Goal: Information Seeking & Learning: Learn about a topic

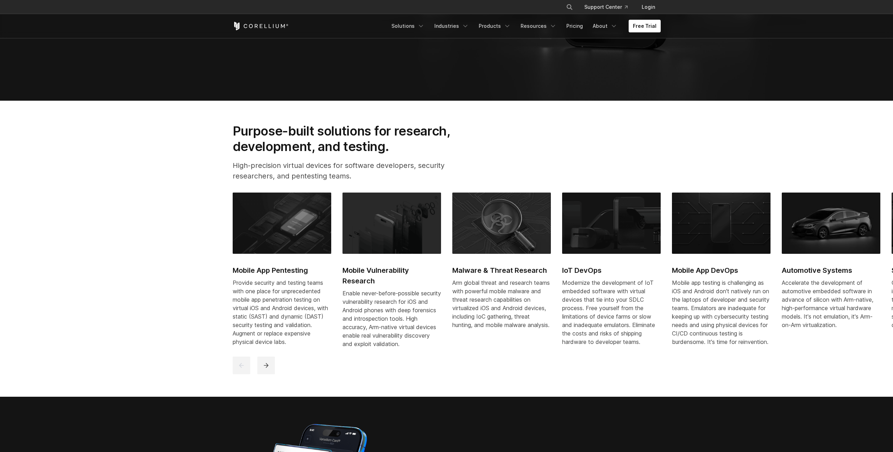
scroll to position [351, 0]
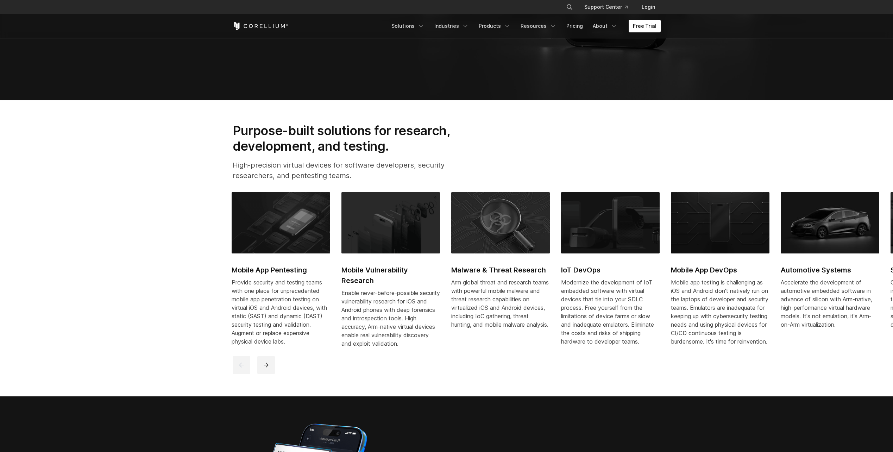
drag, startPoint x: 376, startPoint y: 306, endPoint x: 297, endPoint y: 293, distance: 80.6
click at [297, 293] on div "Mobile App Pentesting Provide security and testing teams with one place for unp…" at bounding box center [616, 274] width 769 height 164
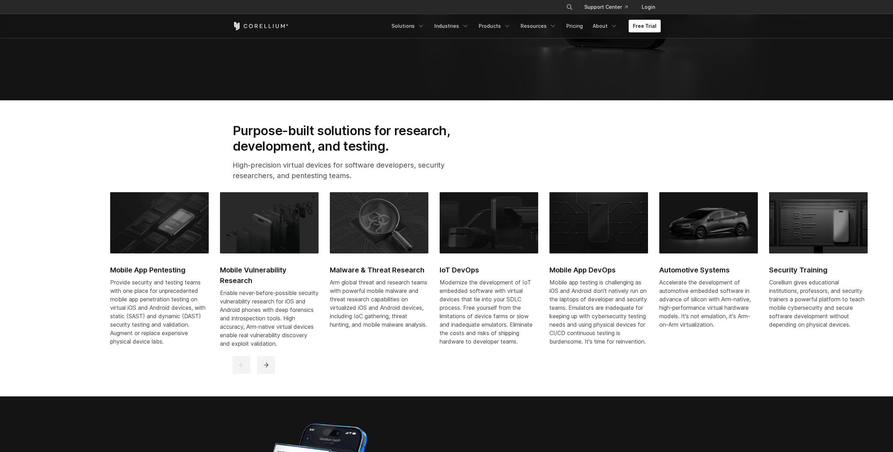
drag, startPoint x: 572, startPoint y: 276, endPoint x: 449, endPoint y: 281, distance: 122.6
click at [449, 281] on link "IoT DevOps Modernize the development of IoT embedded software with virtual devi…" at bounding box center [489, 273] width 99 height 162
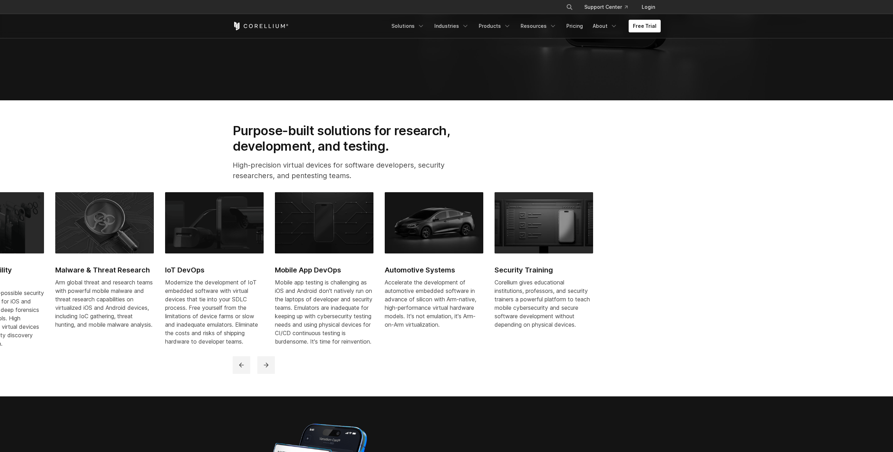
drag, startPoint x: 620, startPoint y: 277, endPoint x: 333, endPoint y: 277, distance: 287.3
click at [333, 277] on link "Mobile App DevOps Mobile app testing is challenging as iOS and Android don't na…" at bounding box center [324, 273] width 99 height 162
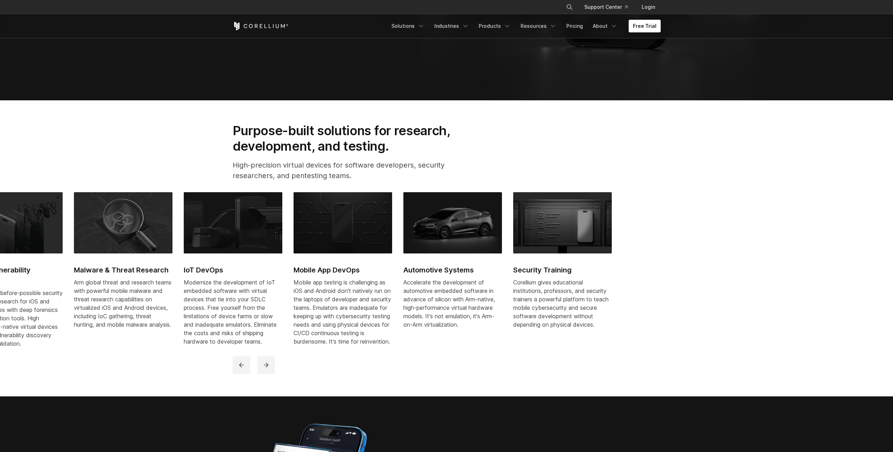
drag, startPoint x: 425, startPoint y: 271, endPoint x: 266, endPoint y: 276, distance: 158.9
click at [266, 276] on link "IoT DevOps Modernize the development of IoT embedded software with virtual devi…" at bounding box center [233, 273] width 99 height 162
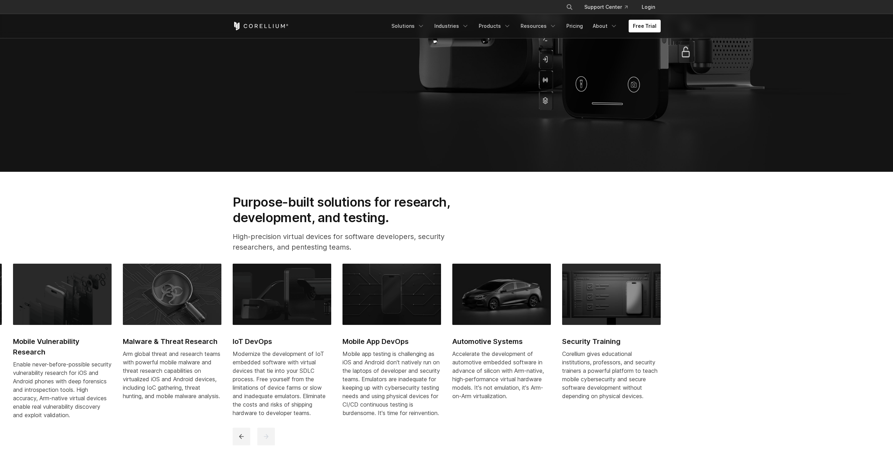
scroll to position [0, 0]
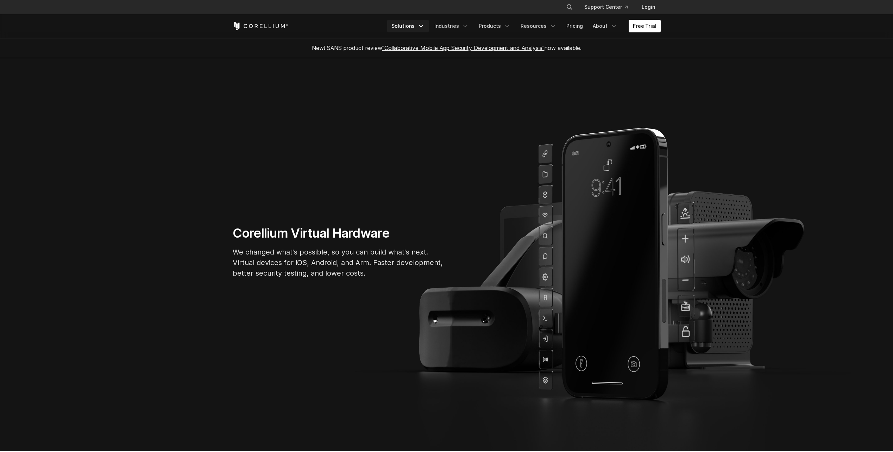
click at [425, 24] on icon "Navigation Menu" at bounding box center [421, 26] width 7 height 7
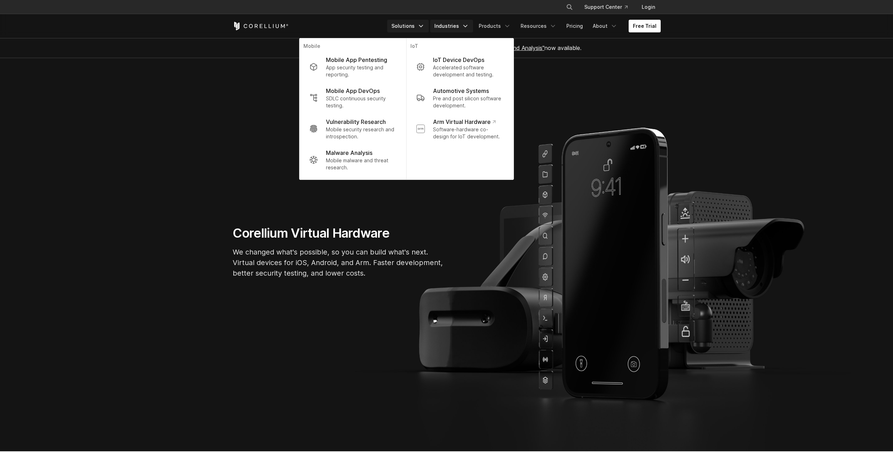
click at [464, 25] on link "Industries" at bounding box center [451, 26] width 43 height 13
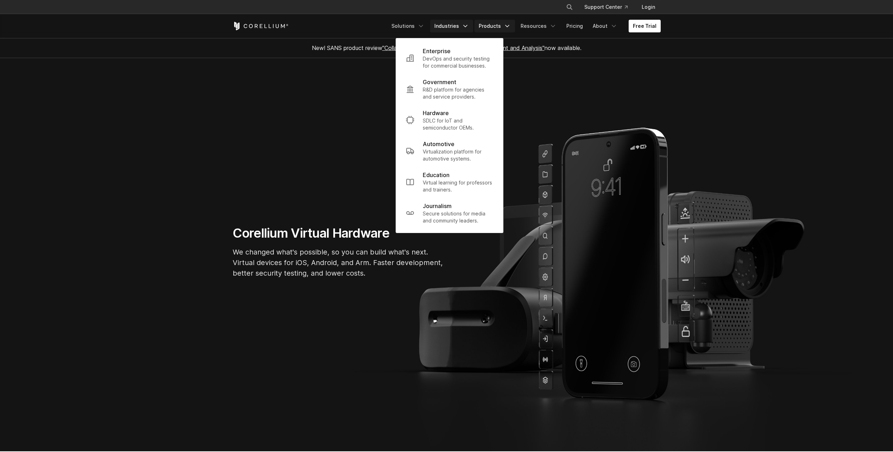
click at [504, 24] on link "Products" at bounding box center [495, 26] width 40 height 13
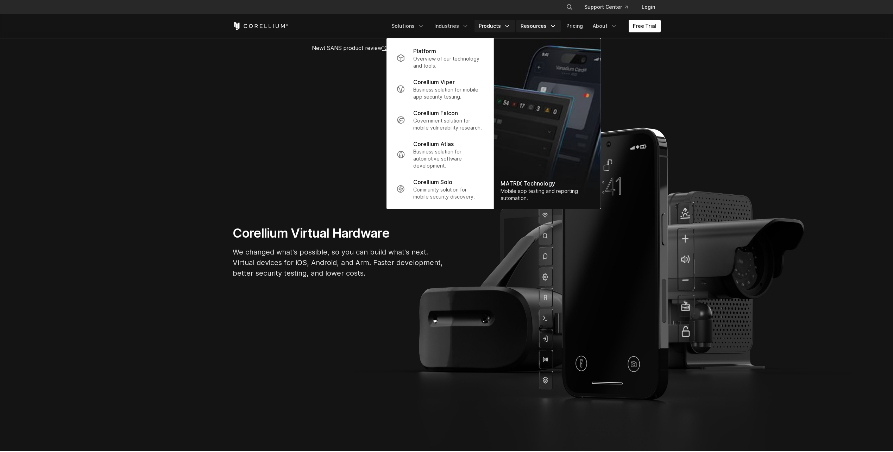
click at [539, 24] on link "Resources" at bounding box center [539, 26] width 44 height 13
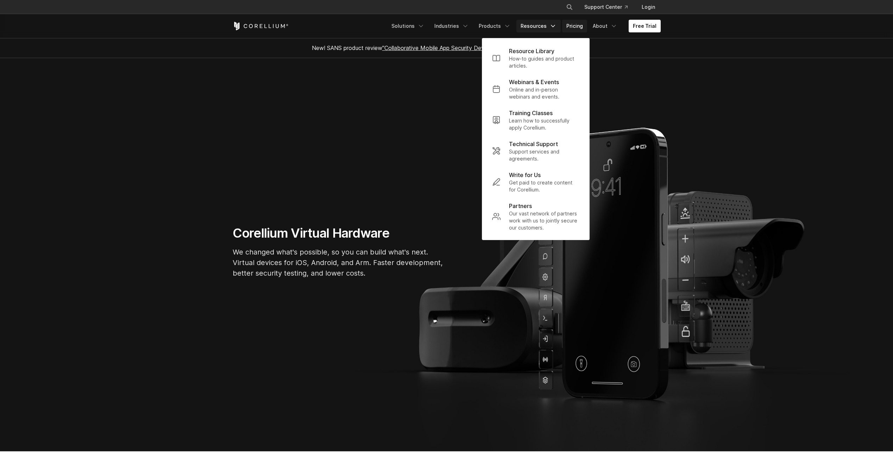
click at [582, 20] on link "Pricing" at bounding box center [574, 26] width 25 height 13
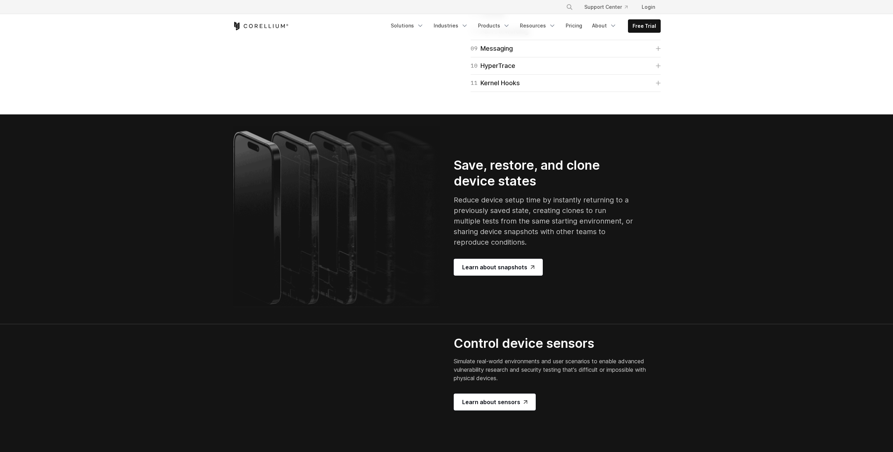
scroll to position [1232, 0]
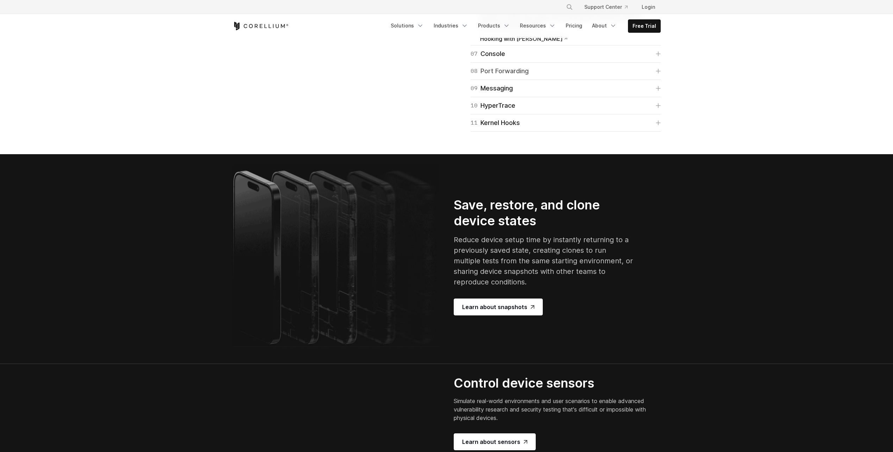
click at [528, 76] on div "08 Port Forwarding" at bounding box center [500, 71] width 58 height 10
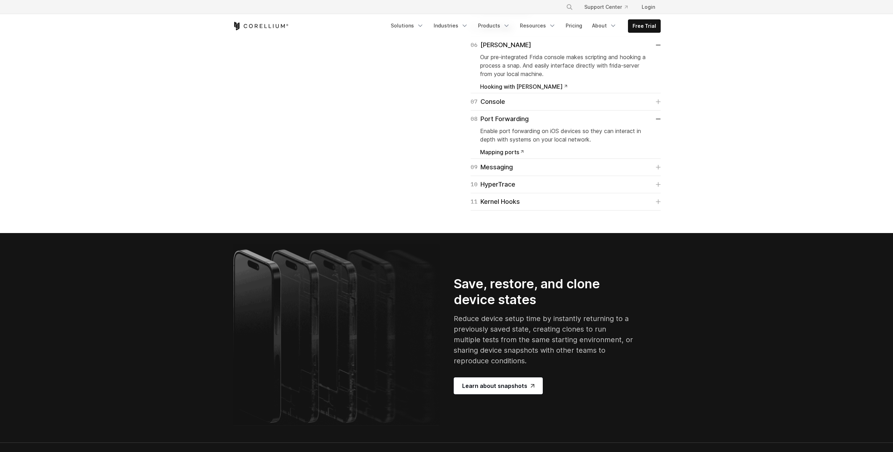
click at [509, 15] on div "04 Network Monitor" at bounding box center [501, 11] width 61 height 10
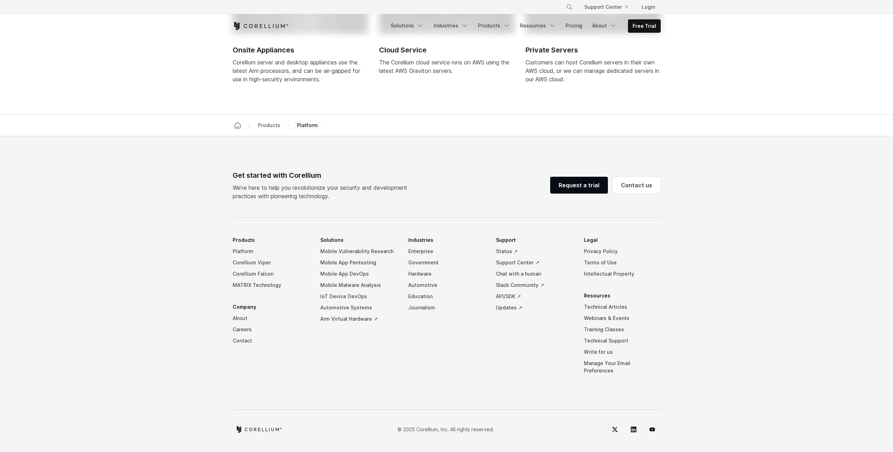
scroll to position [3372, 0]
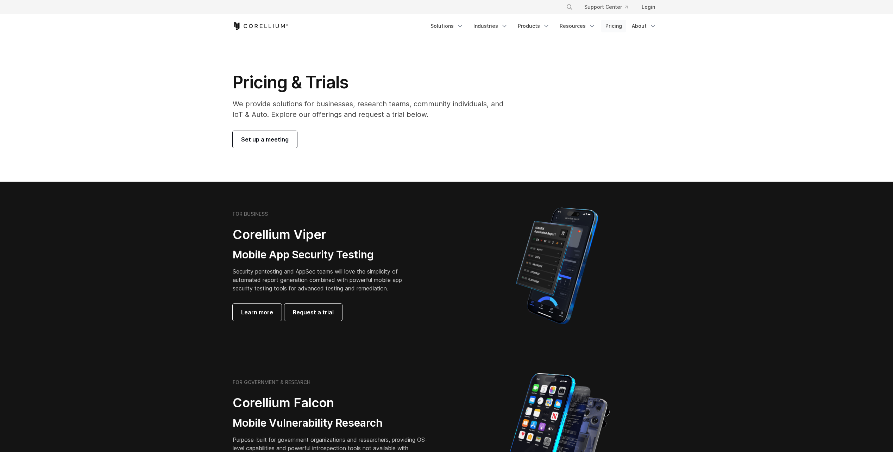
click at [607, 24] on link "Pricing" at bounding box center [613, 26] width 25 height 13
